Goal: Task Accomplishment & Management: Manage account settings

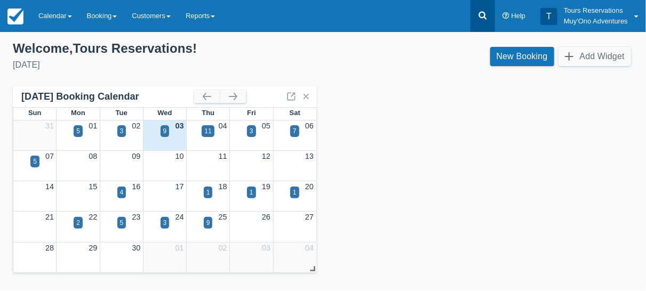
click at [482, 20] on icon at bounding box center [483, 15] width 11 height 11
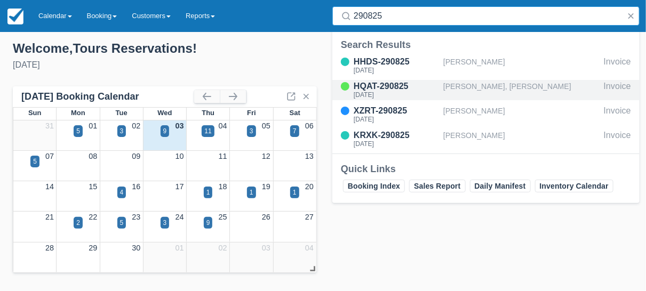
type input "290825"
click at [471, 86] on div "[PERSON_NAME], [PERSON_NAME]" at bounding box center [521, 90] width 156 height 20
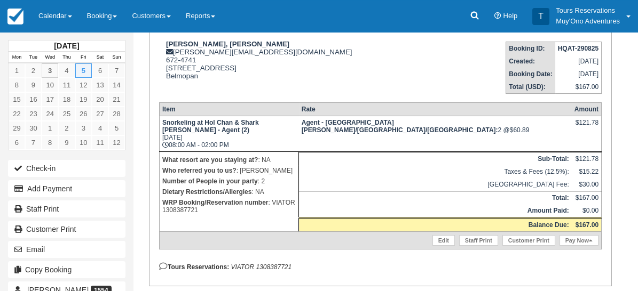
scroll to position [197, 0]
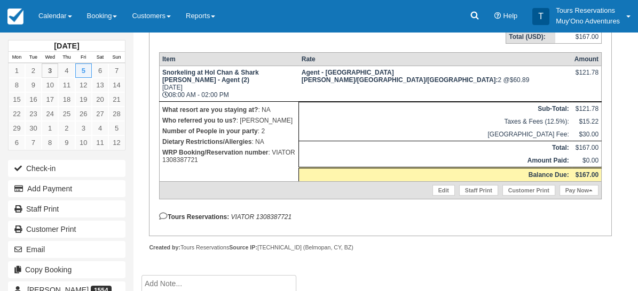
click at [281, 221] on em "VIATOR 1308387721" at bounding box center [260, 216] width 61 height 7
copy em "1308387721"
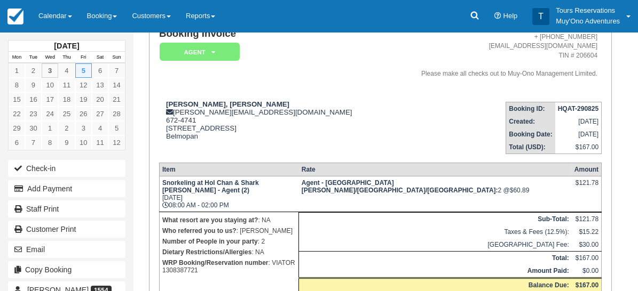
scroll to position [0, 0]
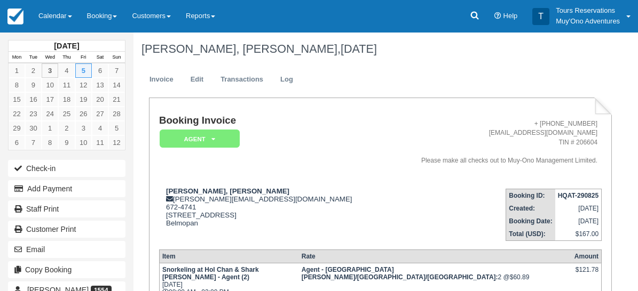
paste textarea "Booking Reference: BR-1308387721 Tour Name: Belize Hol Chan Marine Reserve & Sh…"
type textarea "Booking Reference: BR-1308387721 Tour Name: Belize Hol Chan Marine Reserve & Sh…"
drag, startPoint x: 485, startPoint y: 174, endPoint x: 488, endPoint y: 181, distance: 7.4
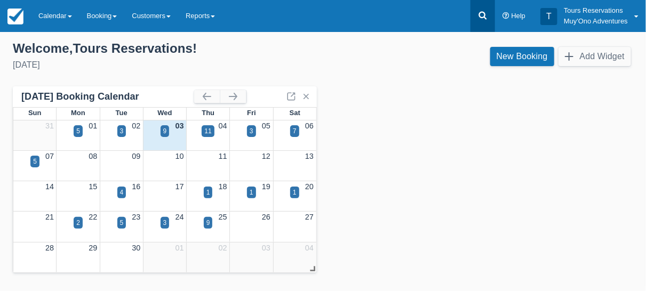
click at [484, 17] on icon at bounding box center [483, 16] width 8 height 8
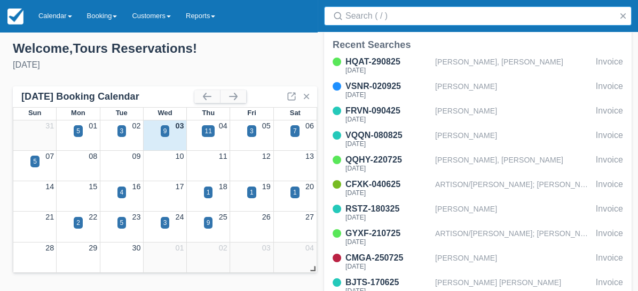
click at [485, 21] on input "Search" at bounding box center [479, 15] width 269 height 19
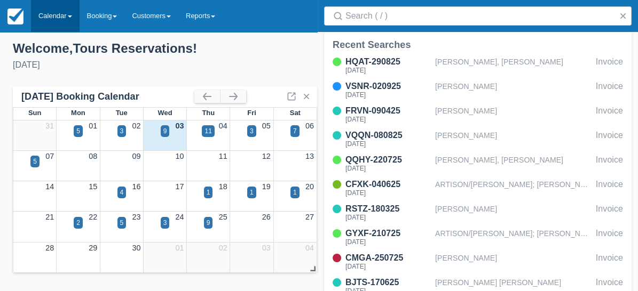
click at [58, 29] on link "Calendar" at bounding box center [55, 16] width 49 height 32
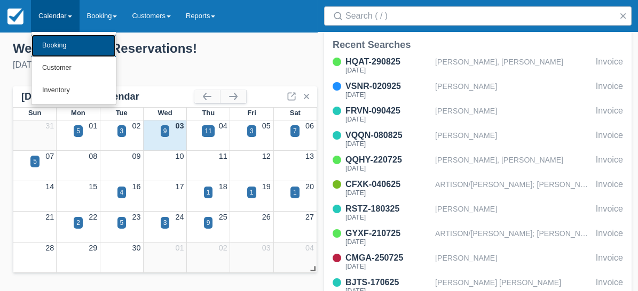
click at [58, 49] on link "Booking" at bounding box center [73, 46] width 84 height 22
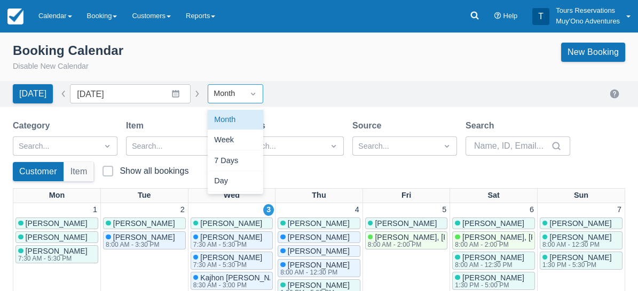
click at [248, 94] on icon "Dropdown icon" at bounding box center [253, 94] width 11 height 11
click at [220, 180] on div "Day" at bounding box center [235, 181] width 55 height 21
type input "[DATE]"
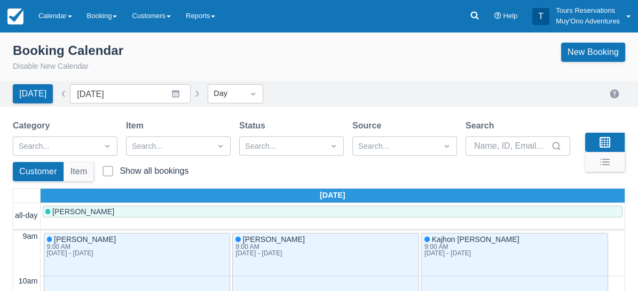
click at [523, 134] on div "Search" at bounding box center [517, 138] width 105 height 36
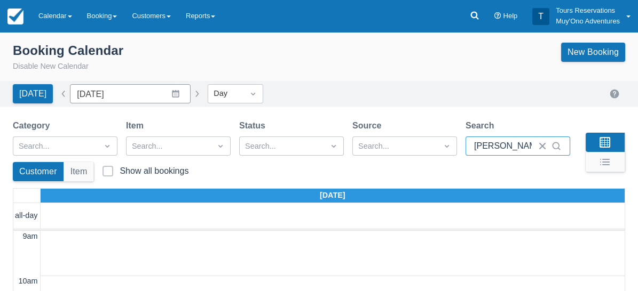
type input "kelvin"
click at [173, 95] on input "09/03/25" at bounding box center [130, 93] width 121 height 19
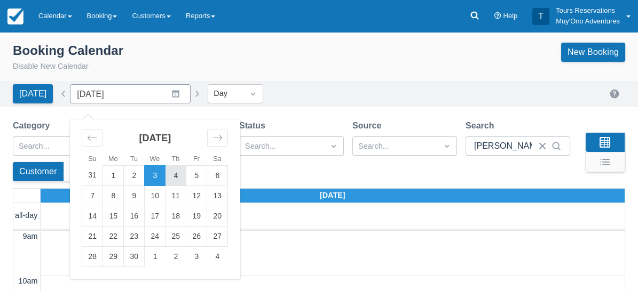
click at [166, 178] on td "4" at bounding box center [175, 175] width 21 height 20
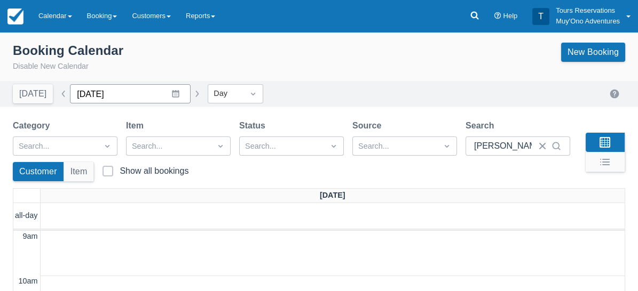
click at [171, 93] on input "09/04/25" at bounding box center [130, 93] width 121 height 19
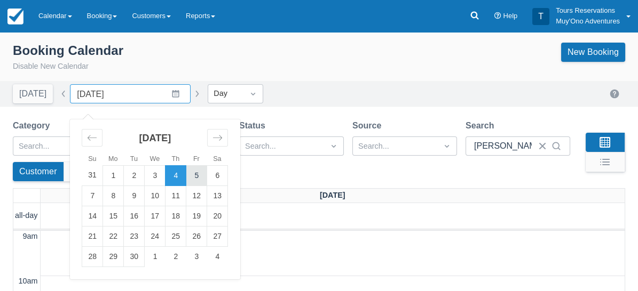
click at [187, 174] on td "5" at bounding box center [196, 175] width 21 height 20
type input "09/05/25"
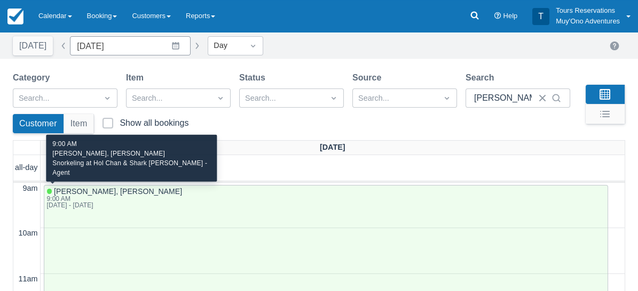
scroll to position [118, 0]
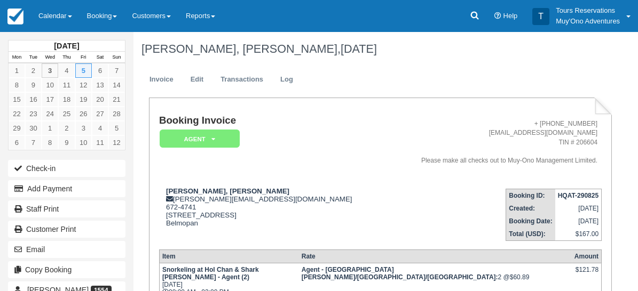
paste textarea "Booking Reference: BR-1308387721 Tour Name: [GEOGRAPHIC_DATA] Hol Chan Marine R…"
type textarea "Booking Reference: BR-1308387721 Tour Name: [GEOGRAPHIC_DATA] Hol Chan Marine R…"
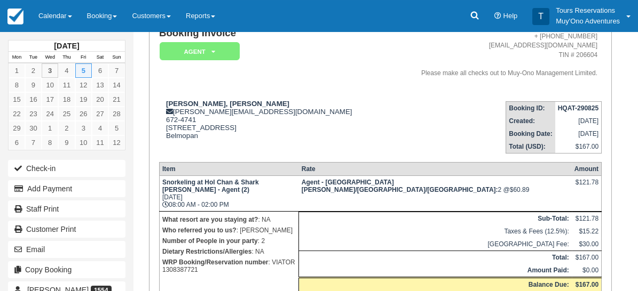
scroll to position [0, 0]
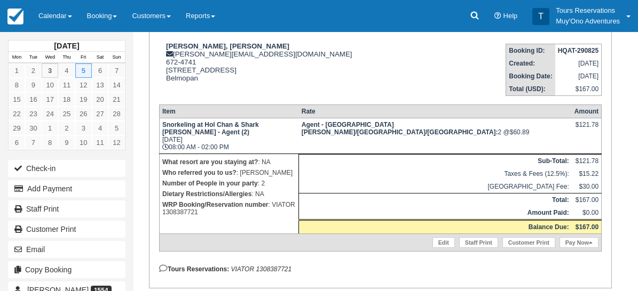
scroll to position [178, 0]
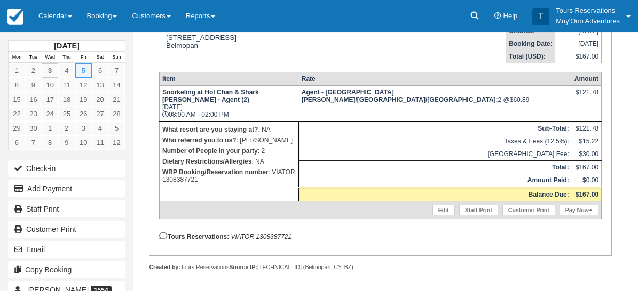
drag, startPoint x: 539, startPoint y: 153, endPoint x: 593, endPoint y: 150, distance: 53.9
copy span "[PHONE_NUMBER]"
